Goal: Information Seeking & Learning: Learn about a topic

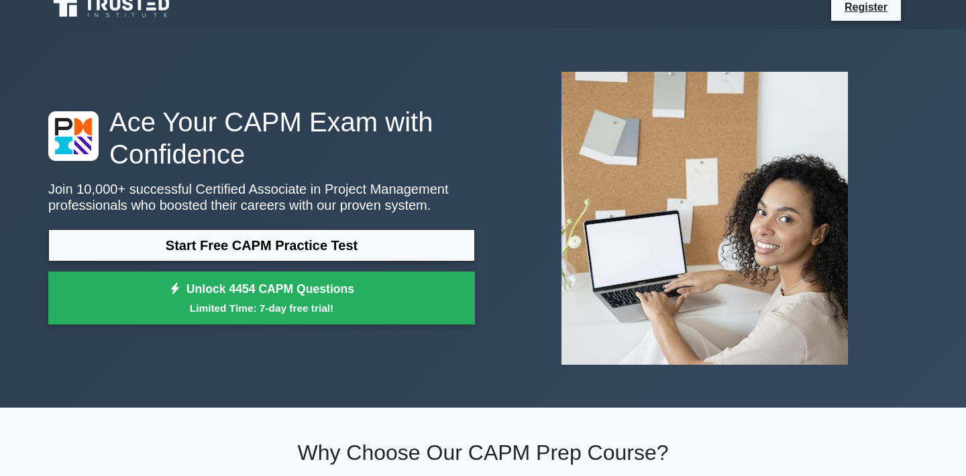
scroll to position [15, 0]
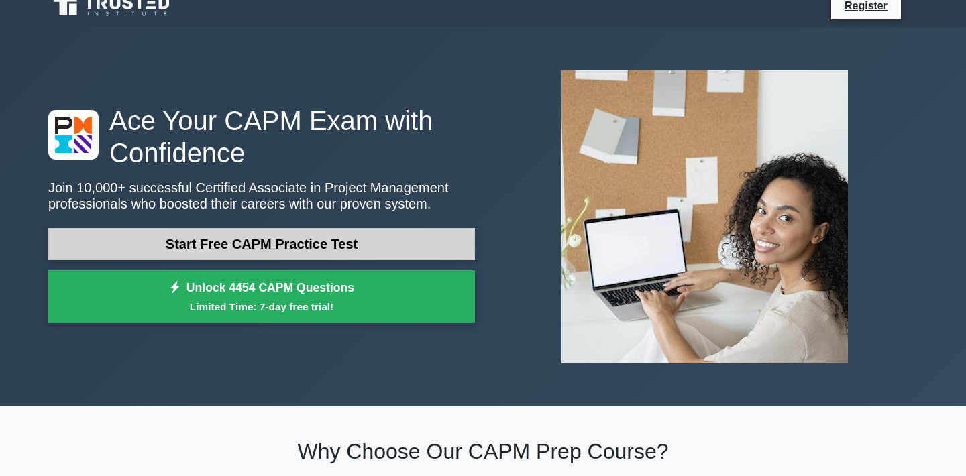
click at [470, 241] on link "Start Free CAPM Practice Test" at bounding box center [261, 244] width 427 height 32
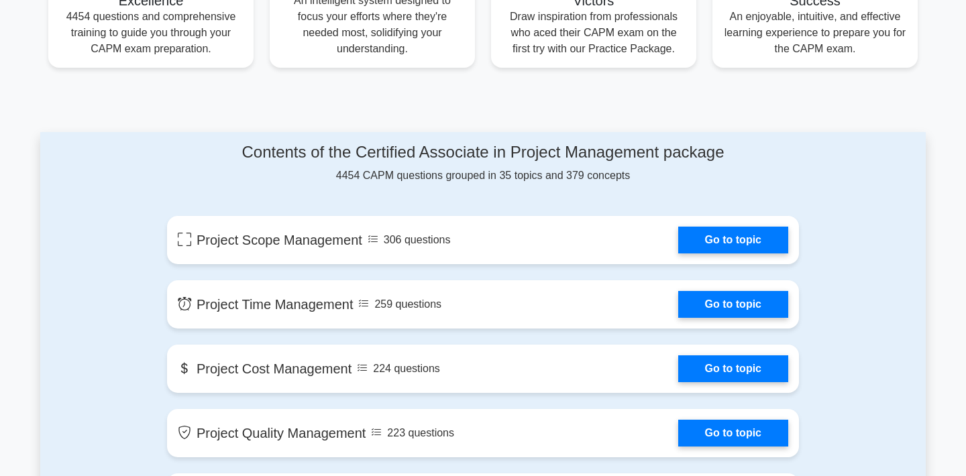
scroll to position [584, 0]
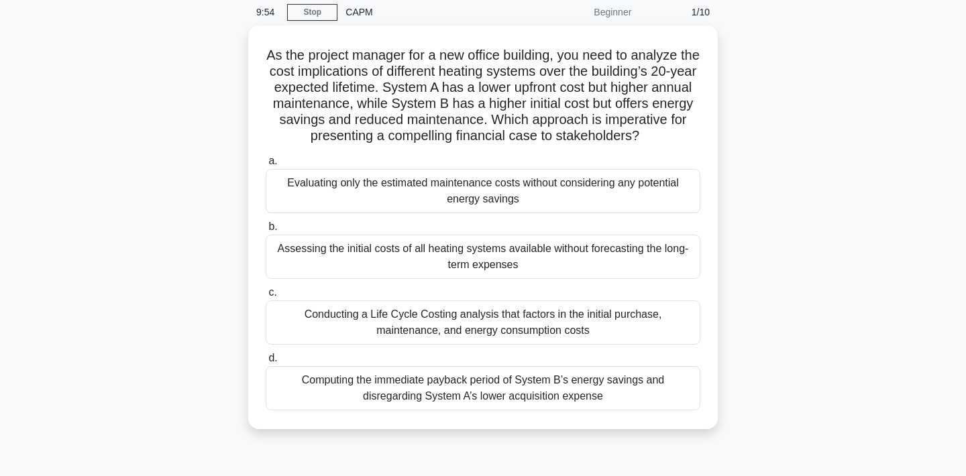
scroll to position [48, 0]
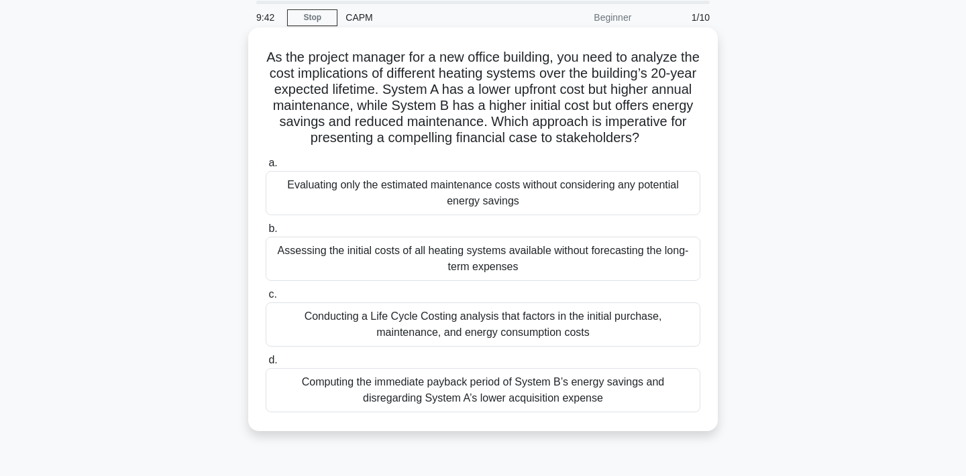
click at [474, 256] on div "Assessing the initial costs of all heating systems available without forecastin…" at bounding box center [483, 259] width 435 height 44
click at [266, 233] on input "b. Assessing the initial costs of all heating systems available without forecas…" at bounding box center [266, 229] width 0 height 9
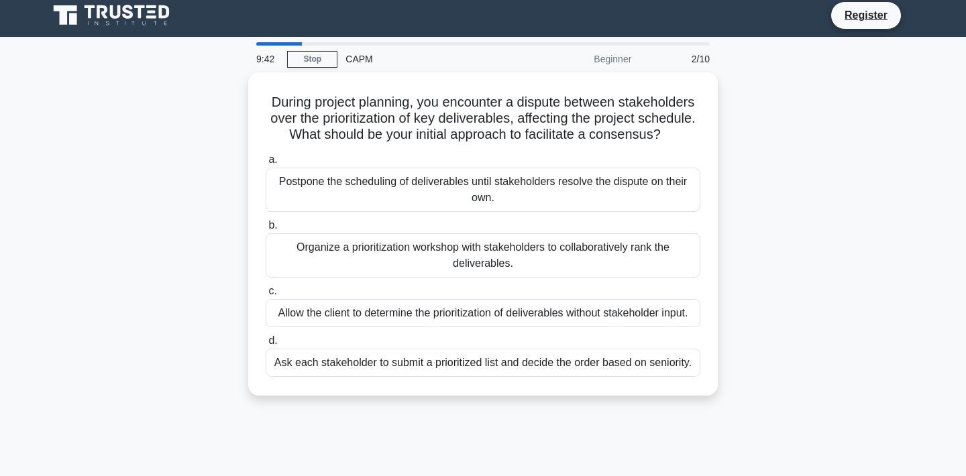
scroll to position [0, 0]
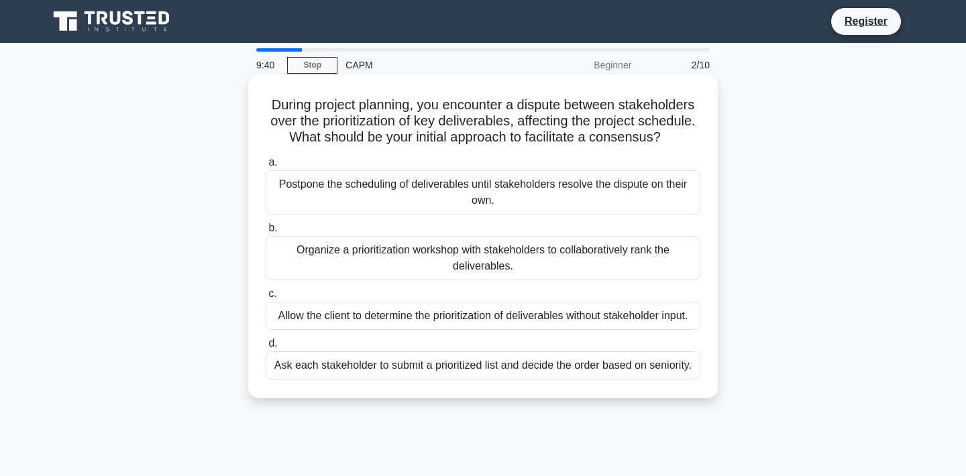
click at [504, 195] on div "Postpone the scheduling of deliverables until stakeholders resolve the dispute …" at bounding box center [483, 192] width 435 height 44
click at [266, 167] on input "a. Postpone the scheduling of deliverables until stakeholders resolve the dispu…" at bounding box center [266, 162] width 0 height 9
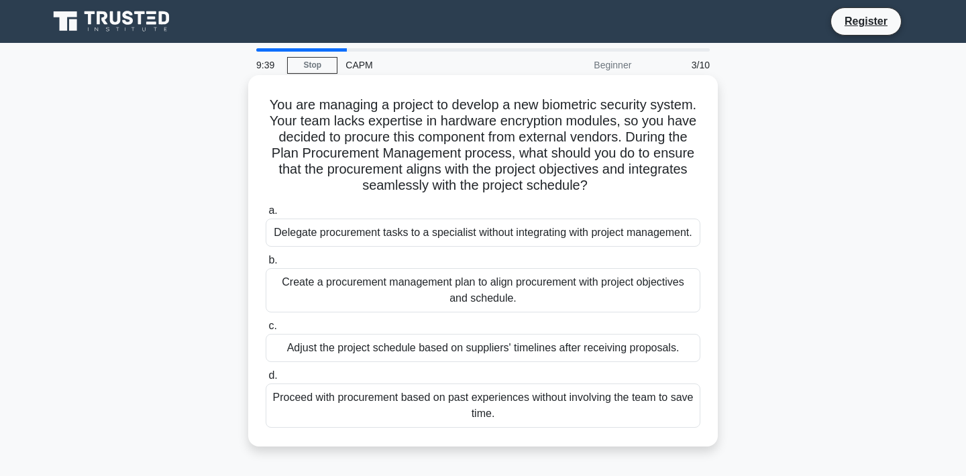
click at [506, 394] on div "Proceed with procurement based on past experiences without involving the team t…" at bounding box center [483, 406] width 435 height 44
click at [266, 380] on input "d. Proceed with procurement based on past experiences without involving the tea…" at bounding box center [266, 376] width 0 height 9
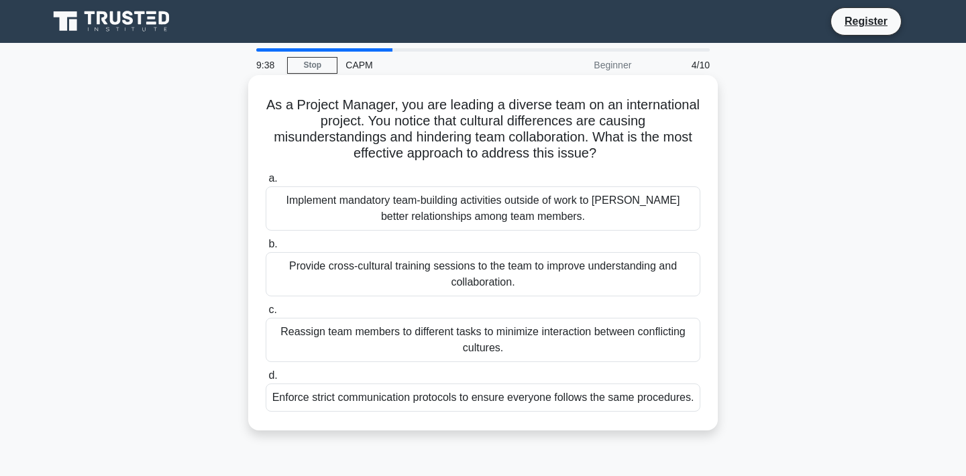
click at [527, 304] on label "c. Reassign team members to different tasks to minimize interaction between con…" at bounding box center [483, 332] width 435 height 60
click at [266, 306] on input "c. Reassign team members to different tasks to minimize interaction between con…" at bounding box center [266, 310] width 0 height 9
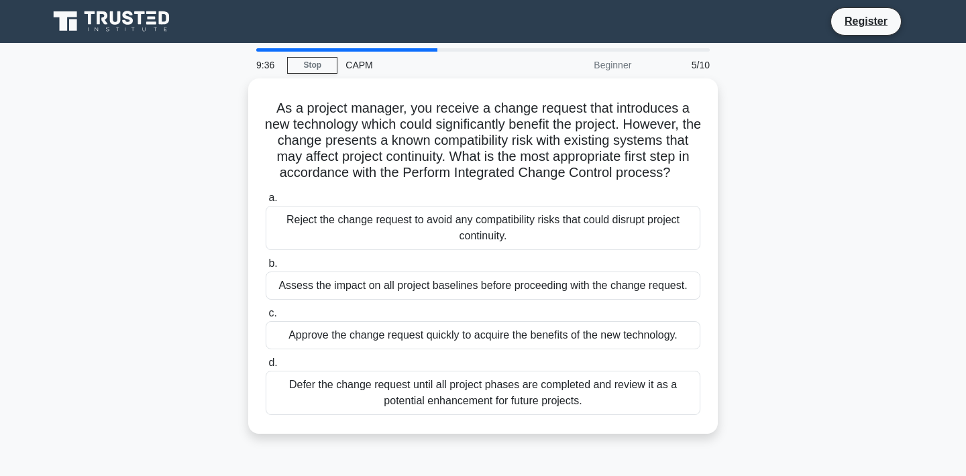
click at [539, 251] on div "a. Reject the change request to avoid any compatibility risks that could disrup…" at bounding box center [483, 302] width 451 height 231
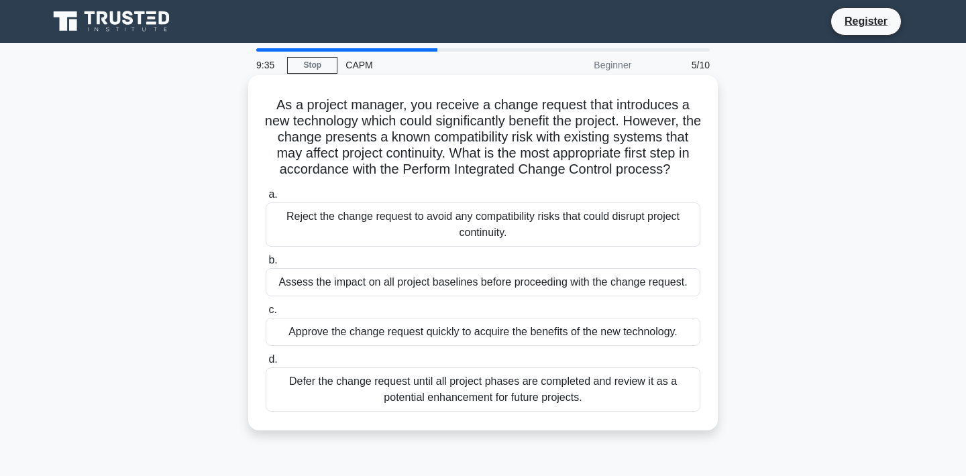
click at [537, 227] on div "Reject the change request to avoid any compatibility risks that could disrupt p…" at bounding box center [483, 225] width 435 height 44
click at [266, 199] on input "a. Reject the change request to avoid any compatibility risks that could disrup…" at bounding box center [266, 195] width 0 height 9
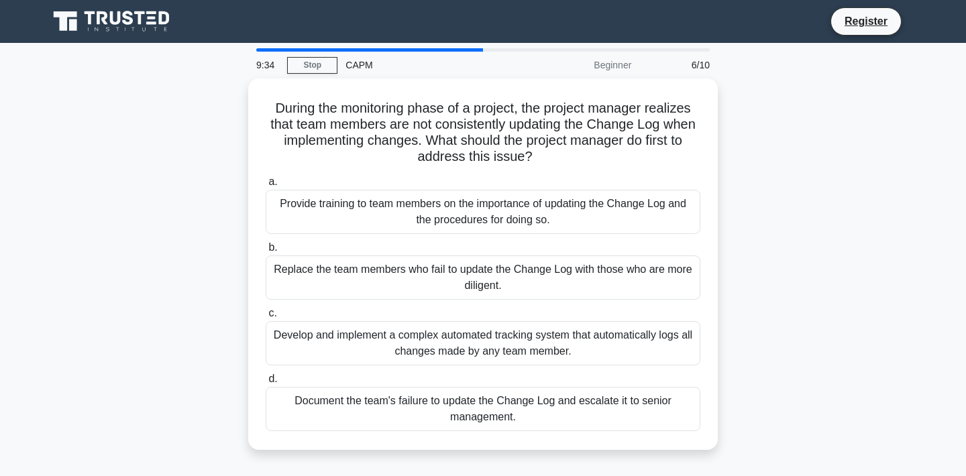
click at [537, 227] on div "Provide training to team members on the importance of updating the Change Log a…" at bounding box center [483, 212] width 435 height 44
click at [266, 186] on input "a. Provide training to team members on the importance of updating the Change Lo…" at bounding box center [266, 182] width 0 height 9
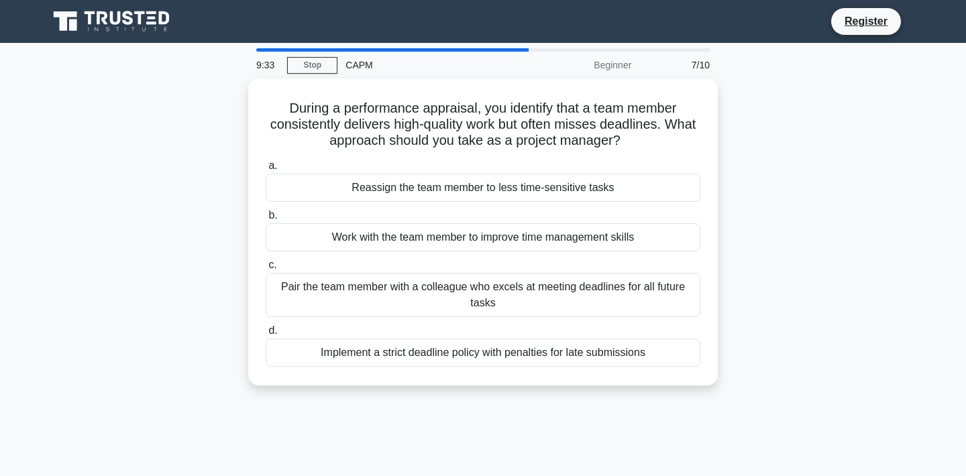
click at [537, 227] on div "Work with the team member to improve time management skills" at bounding box center [483, 237] width 435 height 28
click at [266, 220] on input "b. Work with the team member to improve time management skills" at bounding box center [266, 215] width 0 height 9
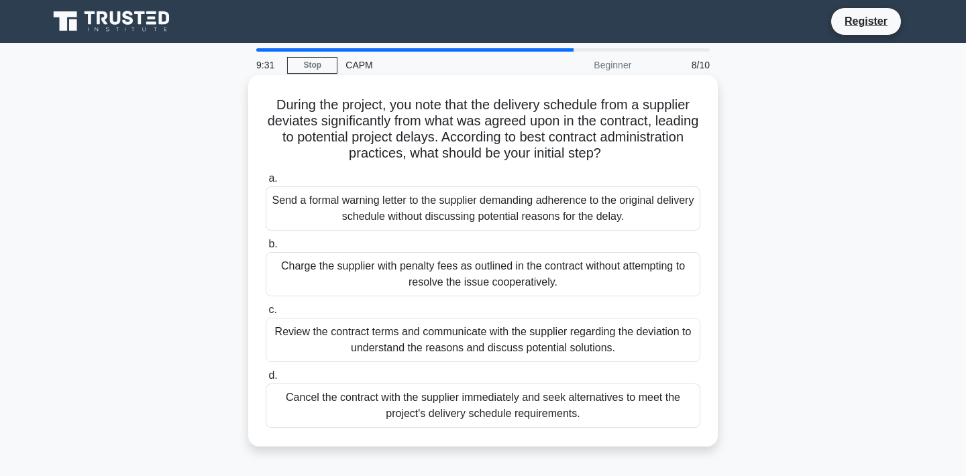
click at [517, 339] on div "Review the contract terms and communicate with the supplier regarding the devia…" at bounding box center [483, 340] width 435 height 44
click at [266, 315] on input "c. Review the contract terms and communicate with the supplier regarding the de…" at bounding box center [266, 310] width 0 height 9
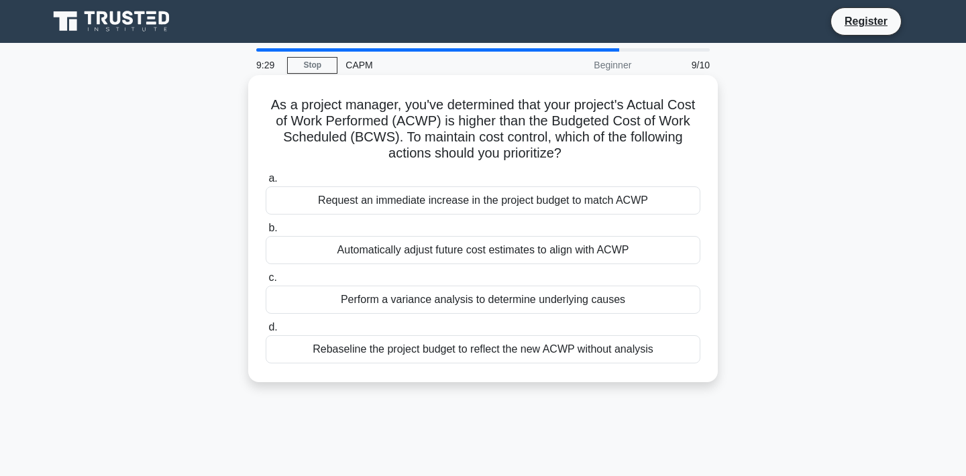
click at [476, 294] on div "Perform a variance analysis to determine underlying causes" at bounding box center [483, 300] width 435 height 28
click at [266, 282] on input "c. Perform a variance analysis to determine underlying causes" at bounding box center [266, 278] width 0 height 9
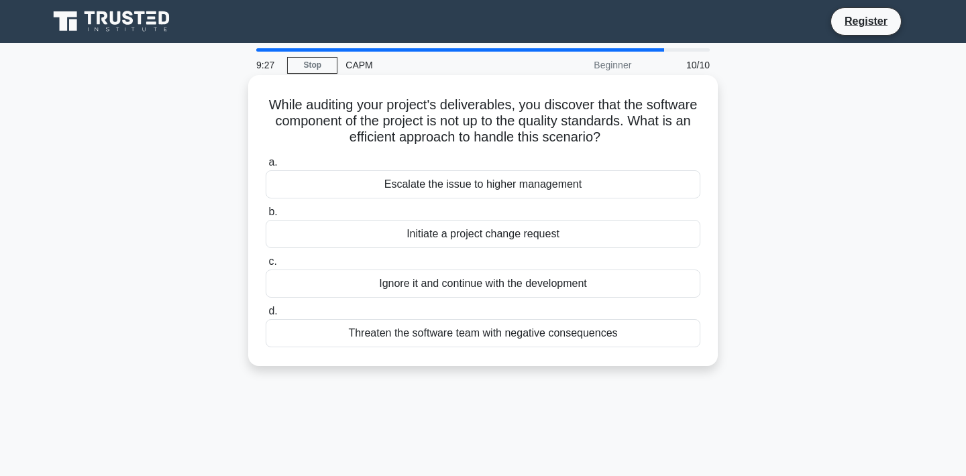
click at [425, 227] on div "Initiate a project change request" at bounding box center [483, 234] width 435 height 28
click at [266, 217] on input "b. Initiate a project change request" at bounding box center [266, 212] width 0 height 9
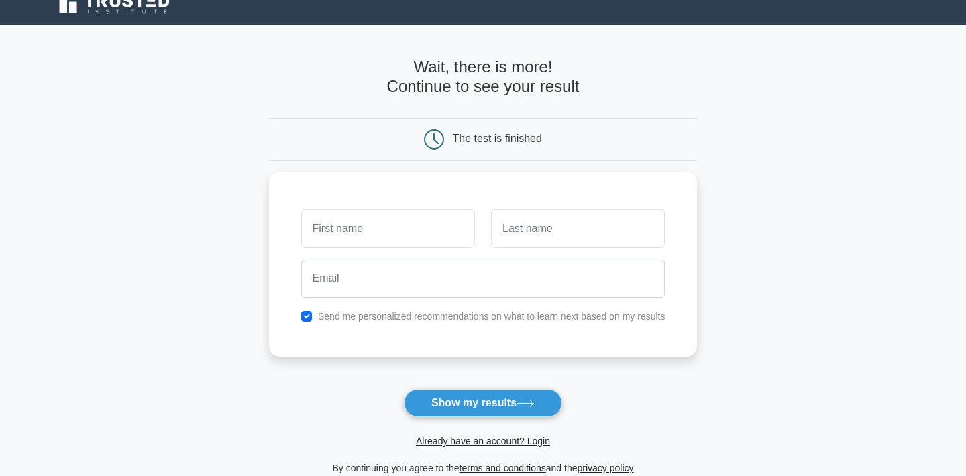
scroll to position [32, 0]
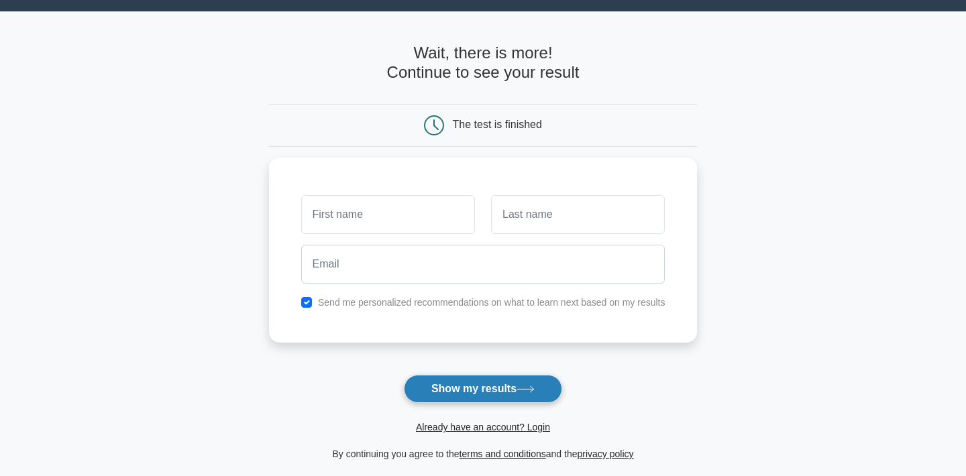
click at [477, 392] on button "Show my results" at bounding box center [483, 389] width 158 height 28
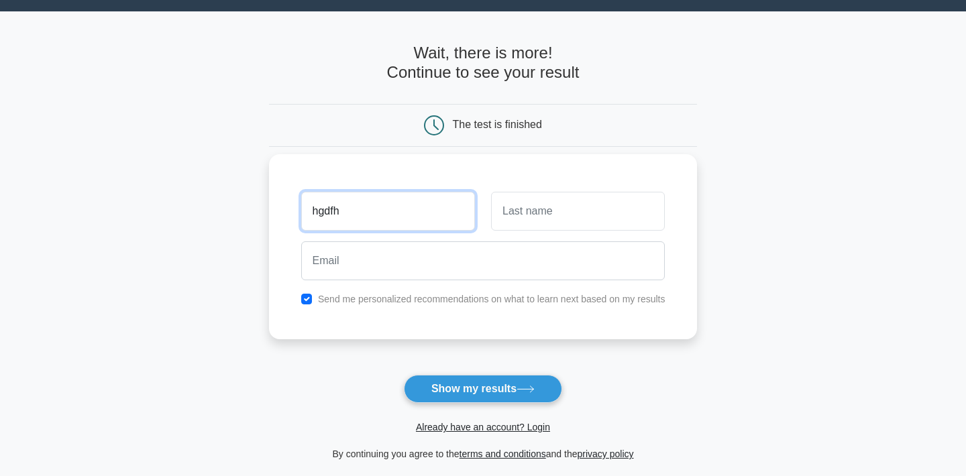
type input "hgdfh"
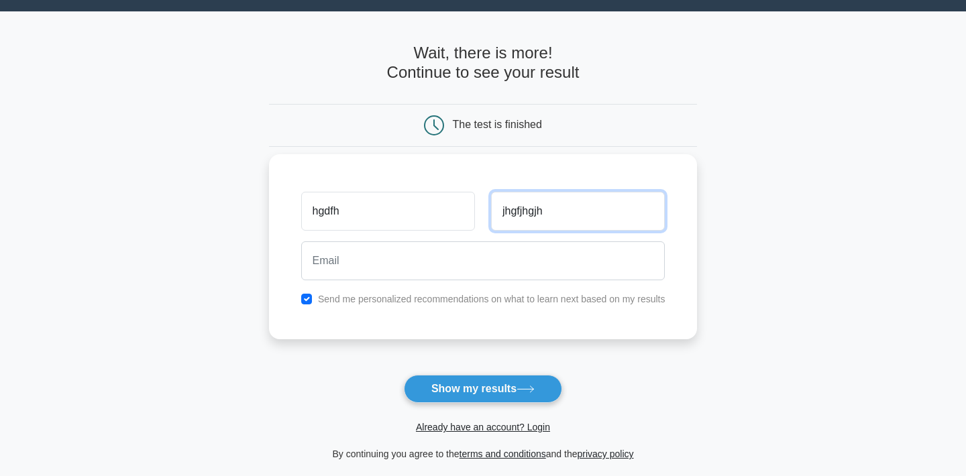
type input "jhgfjhgjh"
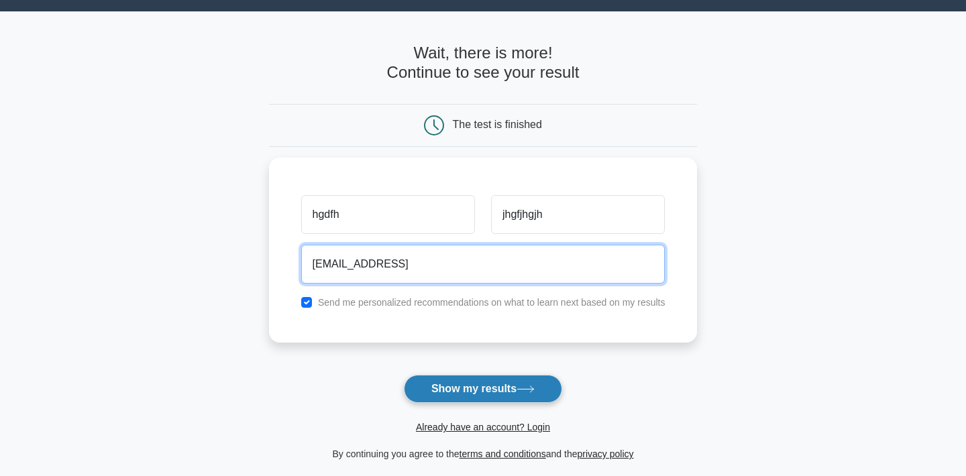
type input "jhfjh@dwjkh.dw"
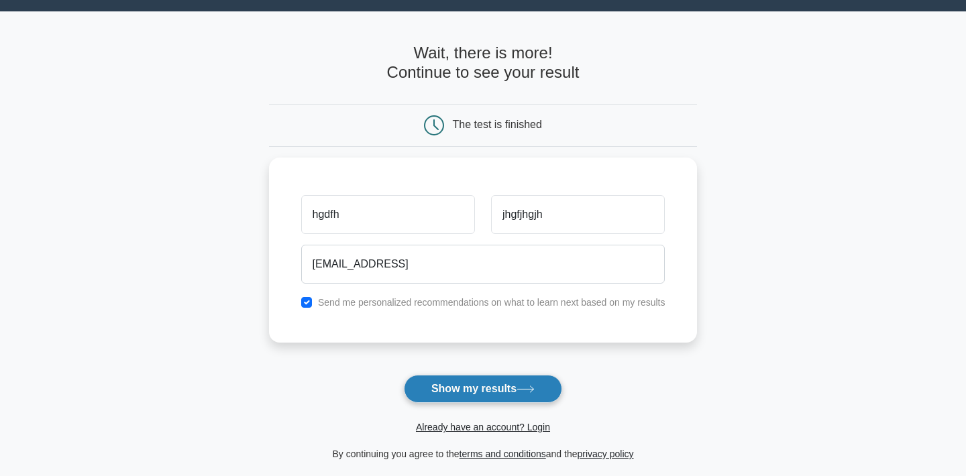
click at [506, 390] on button "Show my results" at bounding box center [483, 389] width 158 height 28
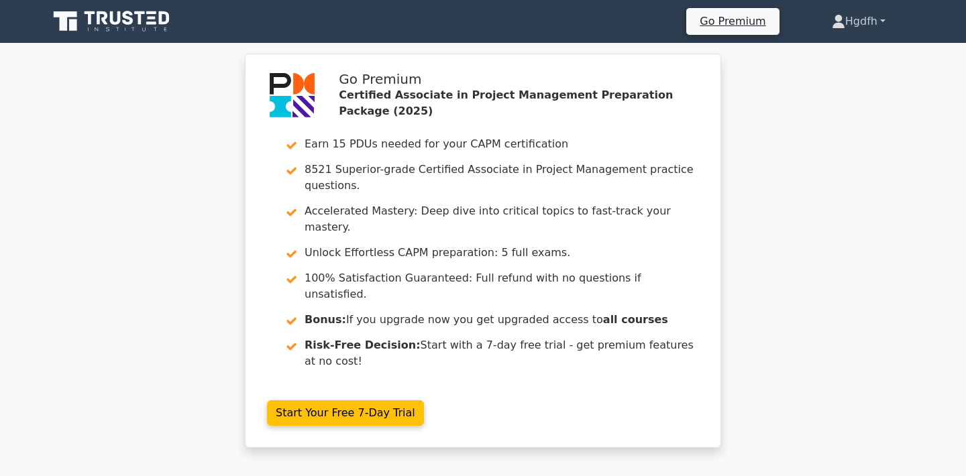
click at [875, 23] on link "Hgdfh" at bounding box center [859, 21] width 118 height 27
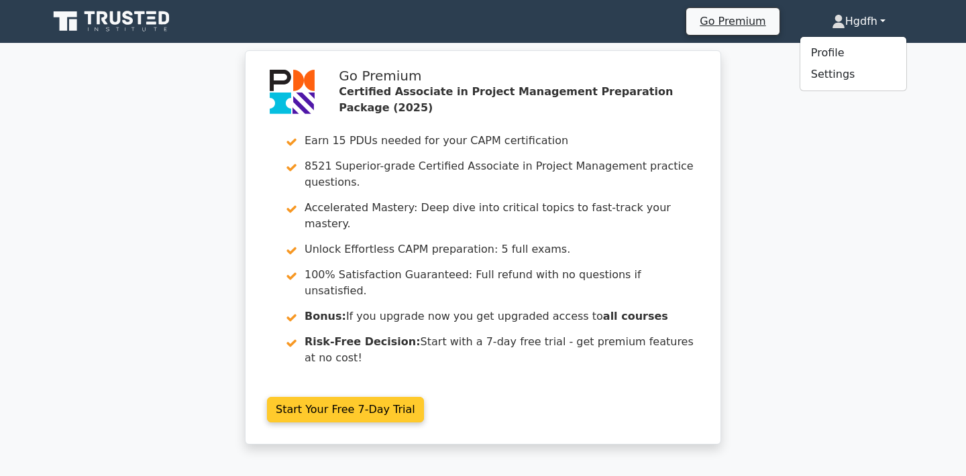
click at [384, 397] on link "Start Your Free 7-Day Trial" at bounding box center [345, 409] width 157 height 25
